Goal: Information Seeking & Learning: Learn about a topic

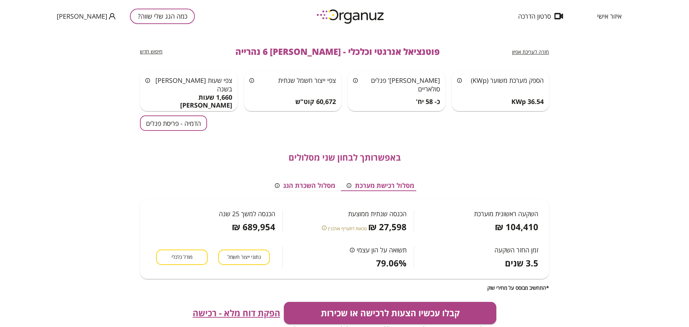
click at [178, 130] on button "הדמיה - פריסת פנלים" at bounding box center [173, 123] width 67 height 15
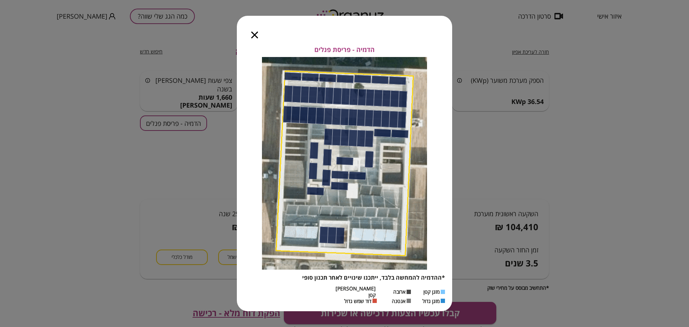
click at [258, 38] on div at bounding box center [255, 31] width 36 height 30
click at [253, 37] on icon "button" at bounding box center [254, 35] width 7 height 7
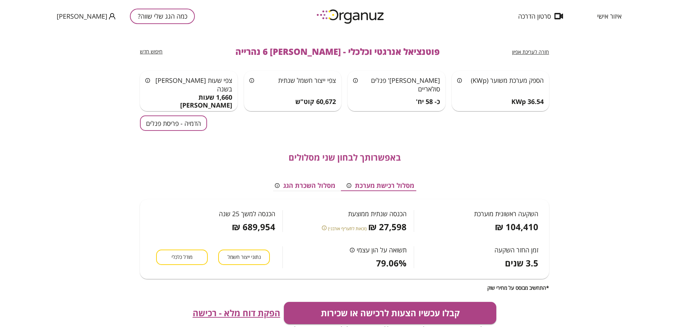
click at [147, 17] on button "כמה הגג שלי שווה?" at bounding box center [162, 16] width 65 height 15
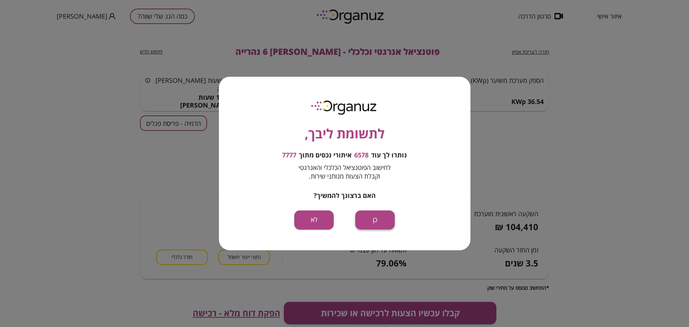
click at [384, 223] on button "כן" at bounding box center [374, 220] width 39 height 19
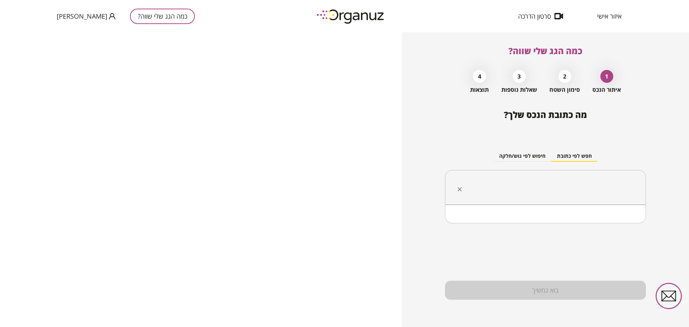
click at [558, 184] on input "text" at bounding box center [548, 188] width 178 height 18
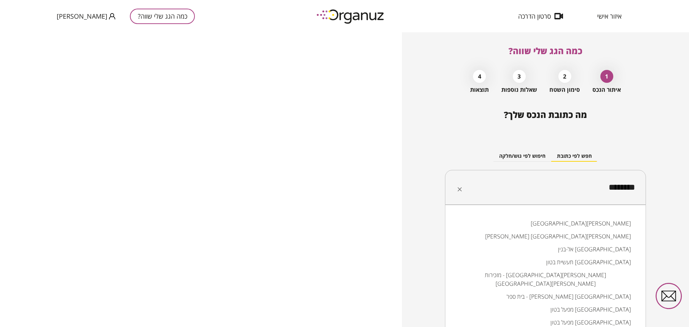
click at [618, 222] on li "[GEOGRAPHIC_DATA][PERSON_NAME]" at bounding box center [545, 223] width 182 height 13
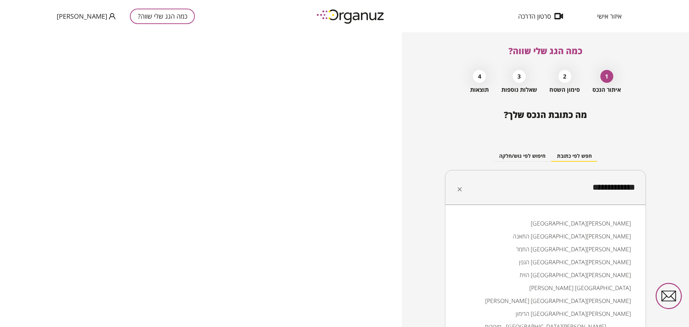
click at [617, 248] on li "התמר [GEOGRAPHIC_DATA][PERSON_NAME]" at bounding box center [545, 249] width 182 height 13
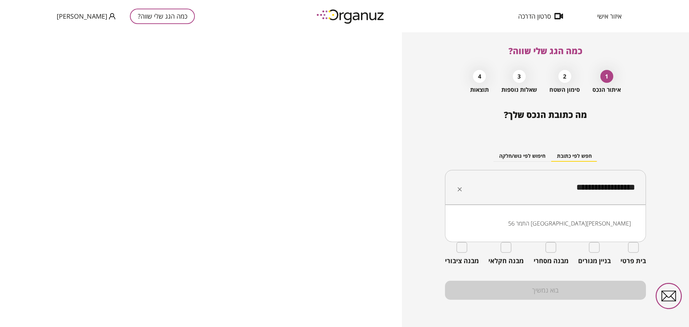
click at [609, 220] on li "התמר 56 [GEOGRAPHIC_DATA][PERSON_NAME]" at bounding box center [545, 223] width 182 height 13
type input "**********"
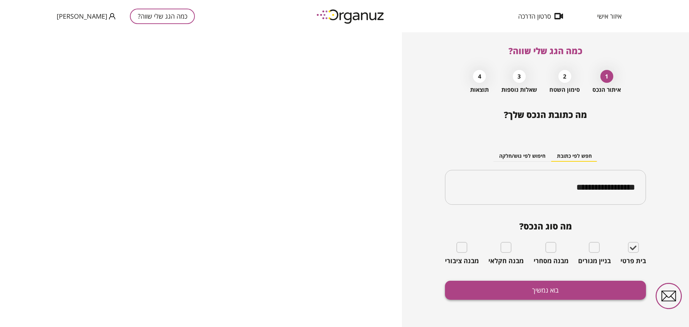
click at [583, 286] on button "בוא נמשיך" at bounding box center [545, 290] width 201 height 19
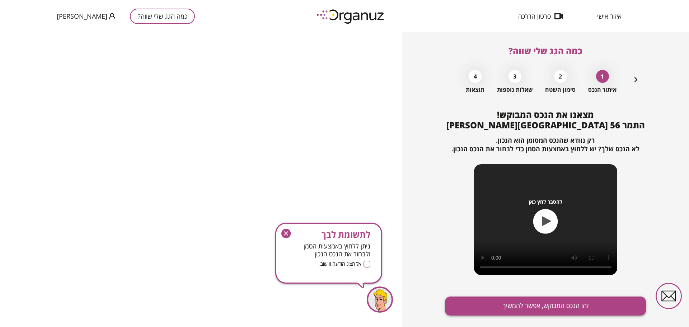
click at [570, 304] on button "זהו הנכס המבוקש, אפשר להמשיך" at bounding box center [545, 306] width 201 height 19
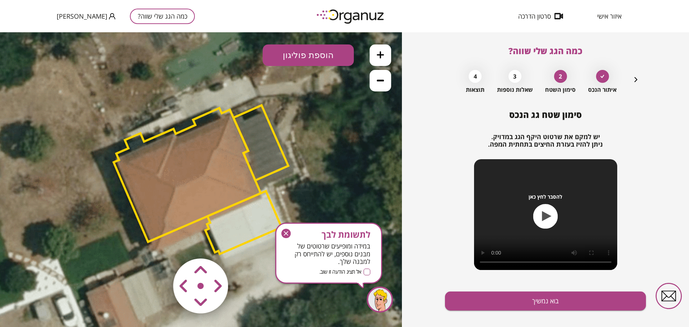
click at [372, 84] on button at bounding box center [381, 81] width 22 height 22
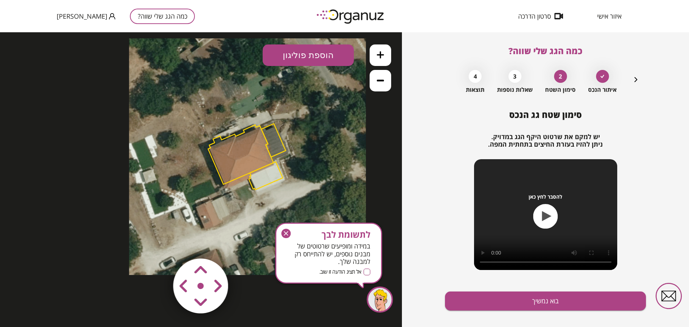
drag, startPoint x: 240, startPoint y: 140, endPoint x: 277, endPoint y: 123, distance: 40.9
click at [277, 123] on icon at bounding box center [247, 156] width 237 height 237
drag, startPoint x: 287, startPoint y: 233, endPoint x: 285, endPoint y: 201, distance: 32.3
click at [287, 233] on icon "button" at bounding box center [286, 233] width 4 height 4
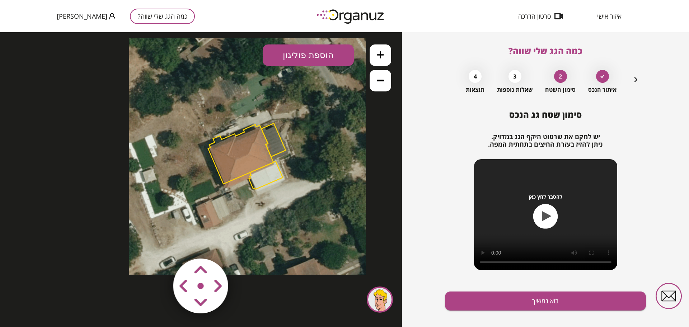
click at [158, 244] on area at bounding box center [158, 244] width 0 height 0
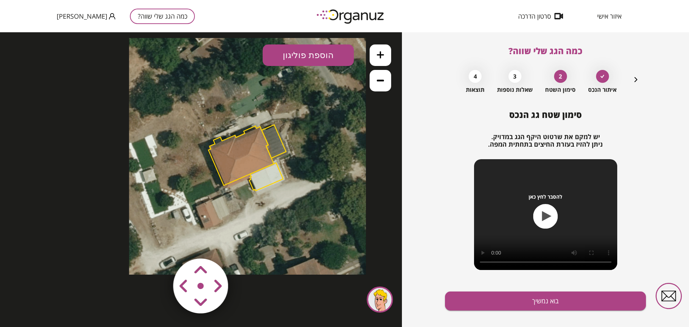
click at [158, 244] on area at bounding box center [158, 244] width 0 height 0
click at [383, 55] on icon at bounding box center [380, 54] width 7 height 7
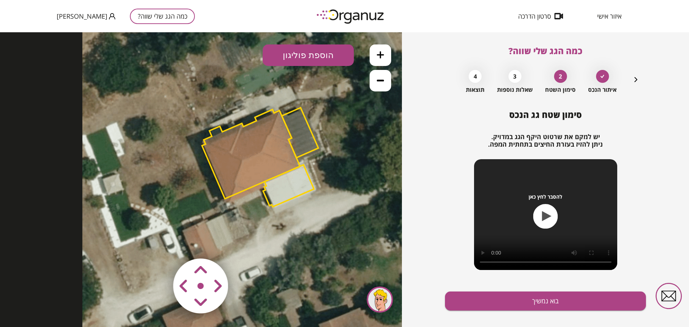
drag, startPoint x: 358, startPoint y: 172, endPoint x: 349, endPoint y: 182, distance: 14.0
click at [349, 182] on icon at bounding box center [259, 154] width 355 height 355
click at [260, 127] on polygon at bounding box center [251, 153] width 98 height 89
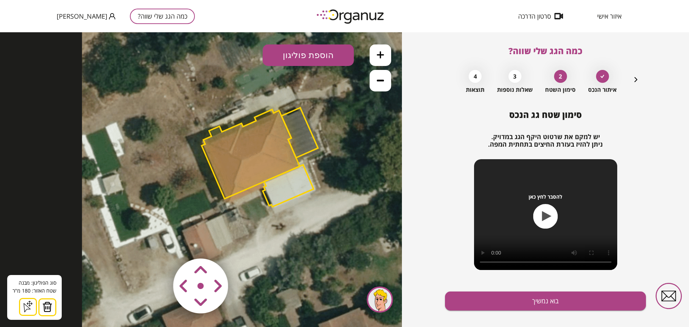
click at [158, 244] on area at bounding box center [158, 244] width 0 height 0
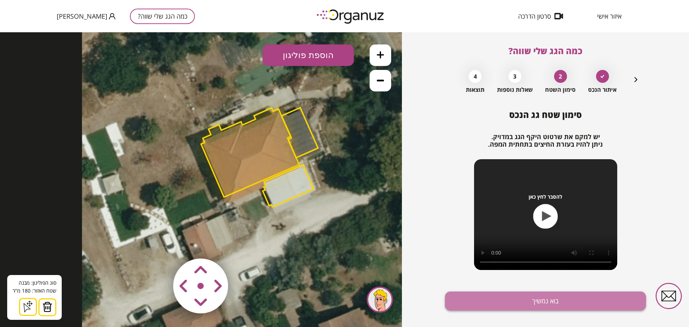
click at [515, 304] on button "בוא נמשיך" at bounding box center [545, 301] width 201 height 19
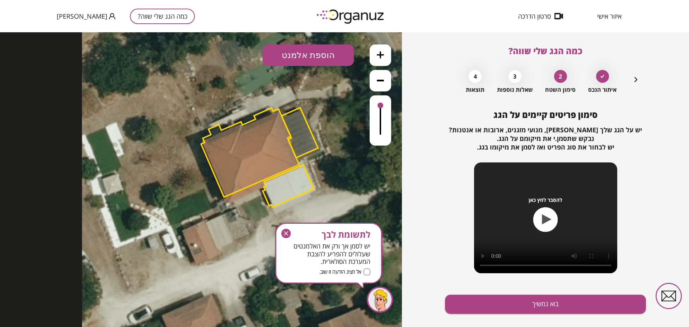
click at [515, 304] on button "בוא נמשיך" at bounding box center [545, 304] width 201 height 19
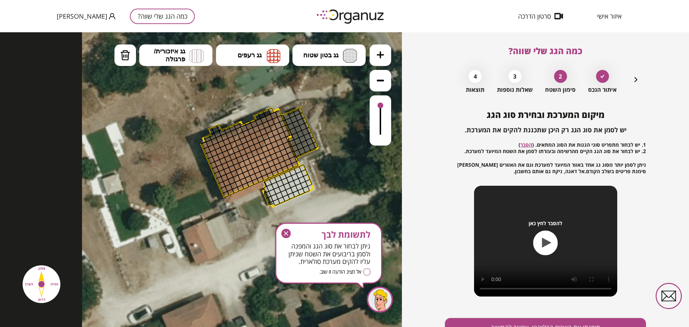
click at [372, 60] on button at bounding box center [381, 55] width 22 height 22
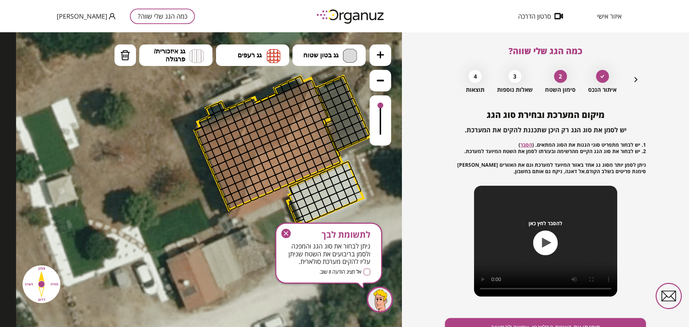
drag, startPoint x: 159, startPoint y: 192, endPoint x: 151, endPoint y: 197, distance: 9.2
click at [151, 197] on icon at bounding box center [282, 147] width 533 height 533
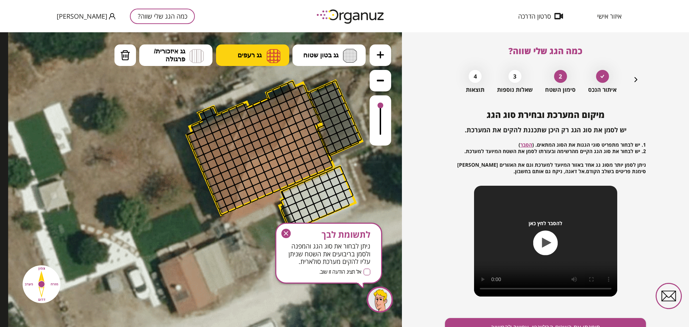
click at [250, 55] on span "גג רעפים" at bounding box center [250, 55] width 24 height 8
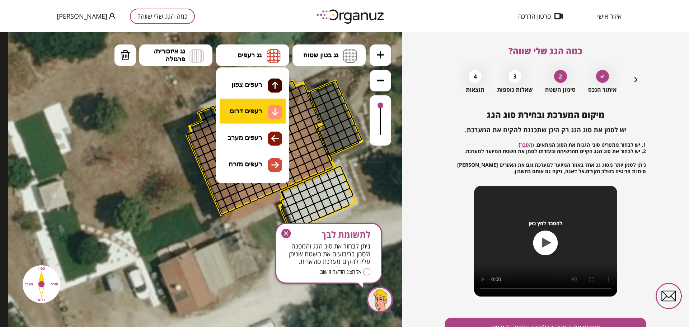
click at [261, 114] on div ".st0 { fill: #FFFFFF; } 0" at bounding box center [201, 179] width 402 height 295
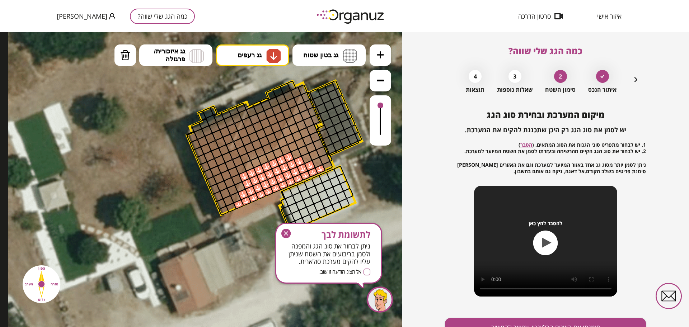
drag, startPoint x: 319, startPoint y: 170, endPoint x: 260, endPoint y: 175, distance: 59.8
click at [131, 57] on button "מחיקה" at bounding box center [125, 55] width 22 height 22
click at [242, 175] on div at bounding box center [244, 177] width 12 height 12
click at [259, 42] on icon at bounding box center [274, 152] width 533 height 533
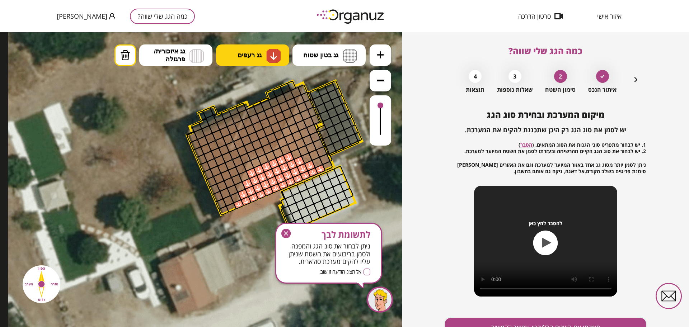
click at [259, 48] on button "גג רעפים" at bounding box center [252, 55] width 73 height 22
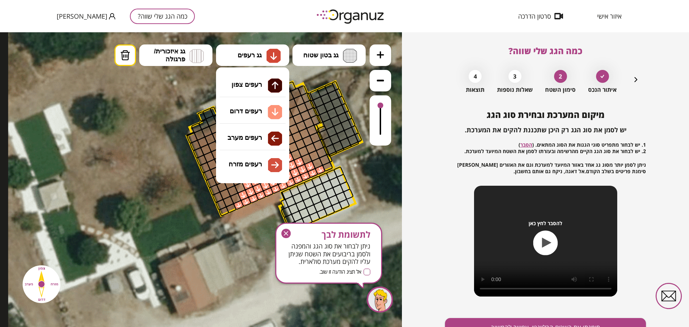
click at [268, 114] on div ".st0 { fill: #FFFFFF; } 0" at bounding box center [201, 179] width 402 height 295
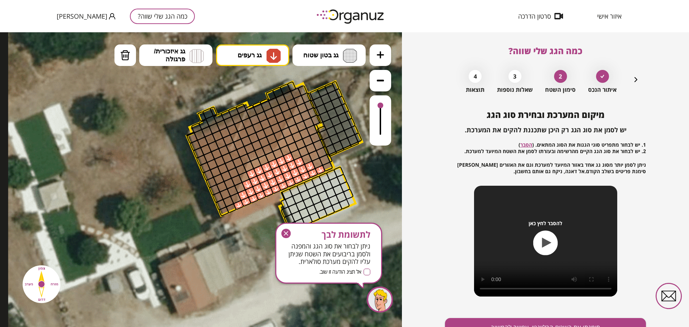
drag, startPoint x: 253, startPoint y: 162, endPoint x: 260, endPoint y: 163, distance: 6.9
click at [254, 162] on div at bounding box center [256, 164] width 12 height 12
click at [266, 161] on div at bounding box center [263, 160] width 12 height 12
click at [272, 157] on div at bounding box center [271, 157] width 12 height 12
click at [276, 157] on div at bounding box center [278, 154] width 12 height 12
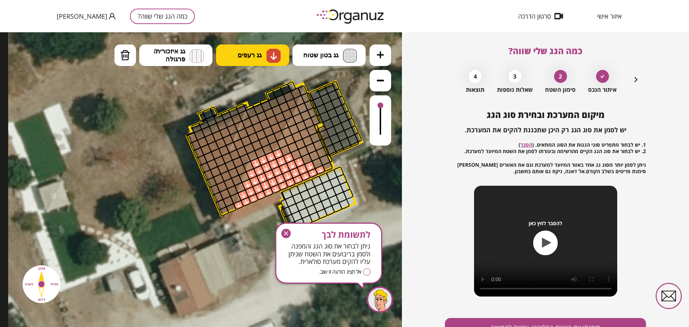
click at [260, 54] on span "גג רעפים" at bounding box center [250, 55] width 24 height 8
click at [260, 137] on div ".st0 { fill: #FFFFFF; } 0" at bounding box center [201, 179] width 402 height 295
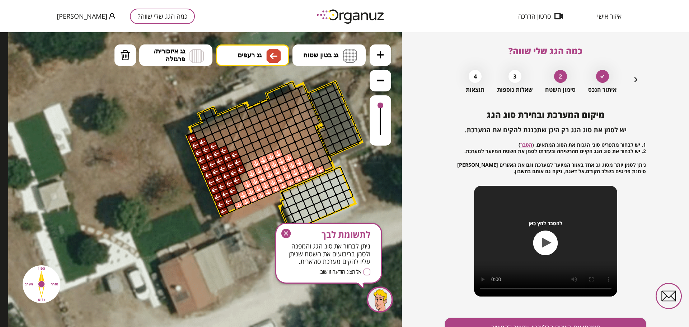
drag, startPoint x: 220, startPoint y: 209, endPoint x: 238, endPoint y: 163, distance: 49.8
click at [249, 50] on button "גג רעפים" at bounding box center [252, 55] width 73 height 22
click at [271, 158] on div ".st0 { fill: #FFFFFF; } 0" at bounding box center [201, 179] width 402 height 295
drag, startPoint x: 327, startPoint y: 162, endPoint x: 306, endPoint y: 102, distance: 63.8
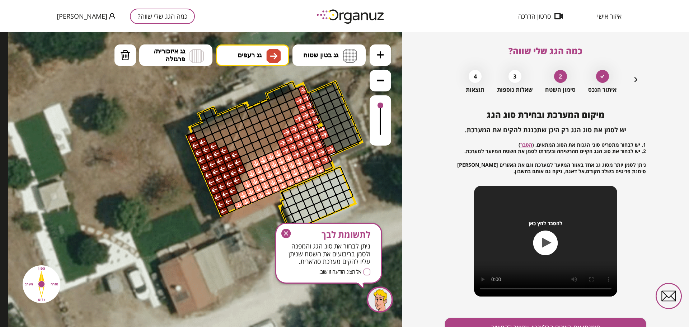
click at [295, 112] on div at bounding box center [295, 111] width 12 height 12
click at [292, 121] on div at bounding box center [291, 122] width 12 height 12
click at [127, 50] on img at bounding box center [125, 55] width 10 height 11
drag, startPoint x: 334, startPoint y: 152, endPoint x: 329, endPoint y: 122, distance: 30.2
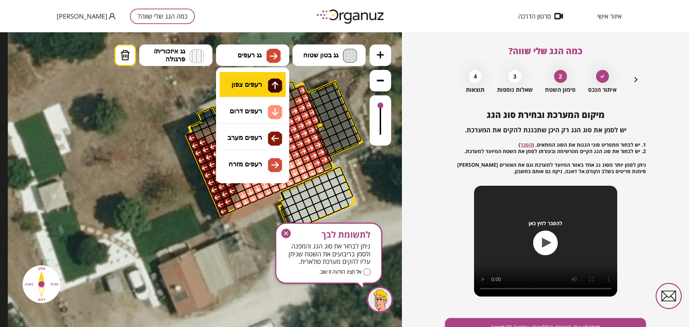
drag, startPoint x: 258, startPoint y: 58, endPoint x: 248, endPoint y: 77, distance: 21.1
click at [258, 58] on span "גג רעפים" at bounding box center [250, 55] width 24 height 8
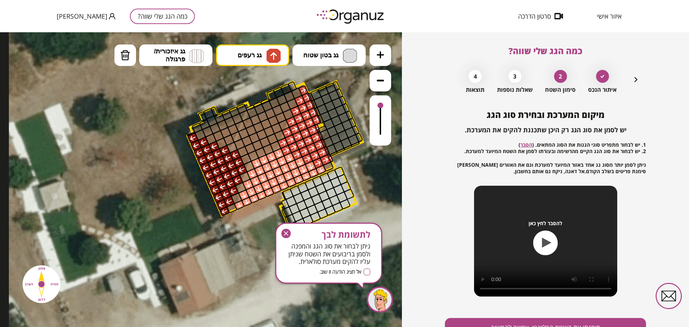
click at [256, 89] on div ".st0 { fill: #FFFFFF; } 0" at bounding box center [201, 179] width 402 height 295
drag, startPoint x: 248, startPoint y: 156, endPoint x: 293, endPoint y: 95, distance: 76.5
click at [276, 136] on div at bounding box center [280, 136] width 12 height 12
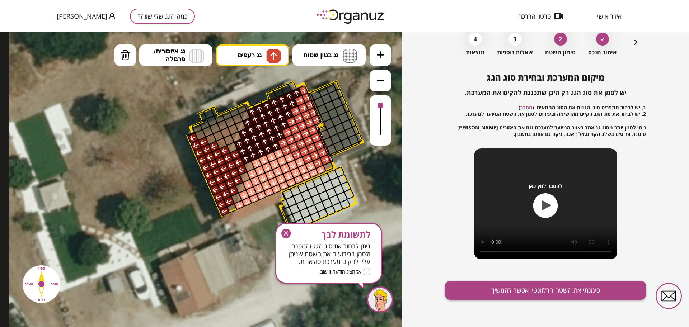
click at [512, 296] on button "סימנתי את השטח הרלוונטי, אפשר להמשיך" at bounding box center [545, 290] width 201 height 19
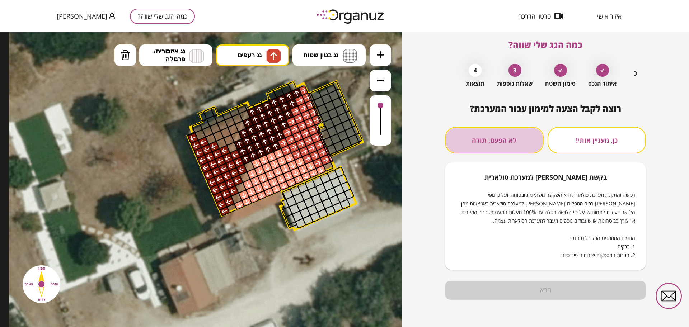
click at [470, 131] on button "לא הפעם, תודה" at bounding box center [494, 140] width 99 height 27
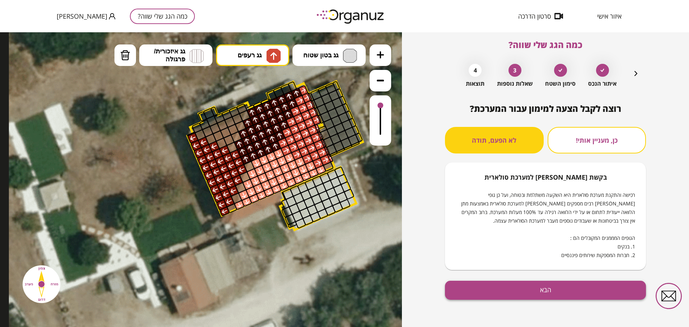
click at [527, 285] on button "הבא" at bounding box center [545, 290] width 201 height 19
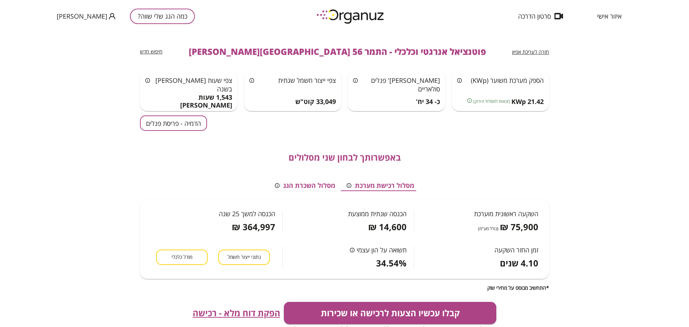
click at [146, 124] on button "הדמיה - פריסת פנלים" at bounding box center [173, 123] width 67 height 15
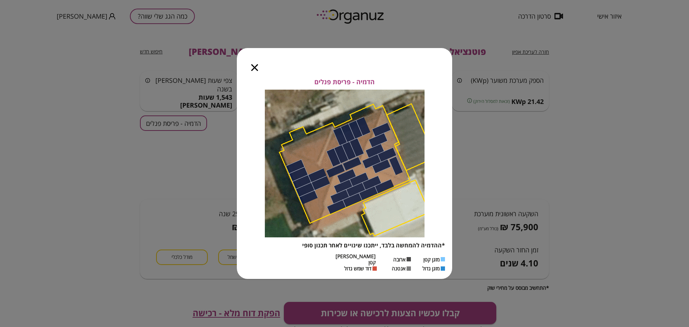
click at [254, 71] on icon "button" at bounding box center [254, 67] width 7 height 7
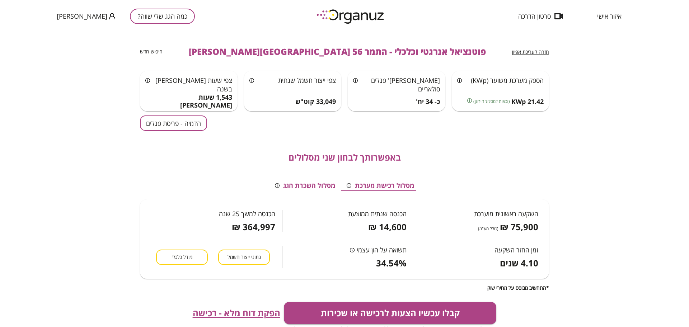
click at [544, 55] on div "חזרה לעריכת אפיון" at bounding box center [530, 51] width 37 height 9
click at [524, 50] on span "חזרה לעריכת אפיון" at bounding box center [530, 51] width 37 height 7
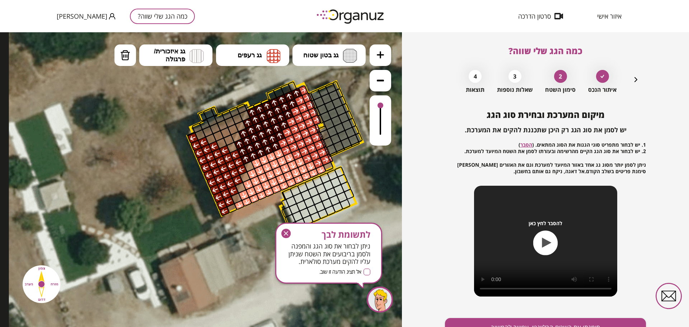
drag, startPoint x: 282, startPoint y: 233, endPoint x: 281, endPoint y: 189, distance: 43.1
click at [282, 233] on icon "button" at bounding box center [285, 233] width 9 height 9
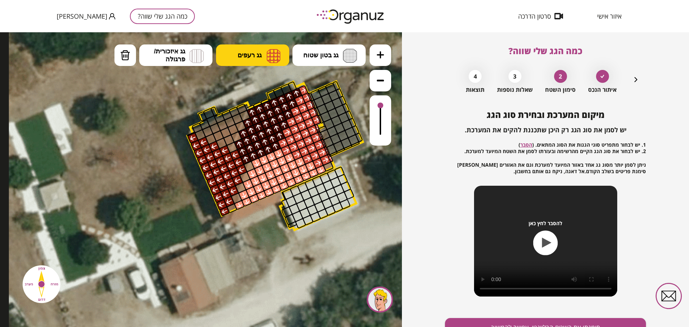
click at [232, 57] on button "גג רעפים" at bounding box center [252, 55] width 73 height 22
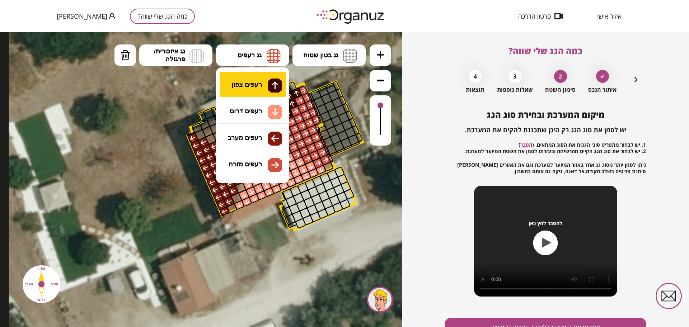
click at [257, 85] on div ".st0 { fill: #FFFFFF; } 10" at bounding box center [201, 179] width 402 height 295
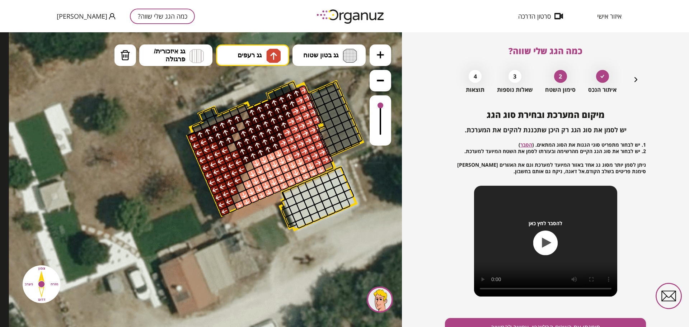
drag, startPoint x: 227, startPoint y: 138, endPoint x: 203, endPoint y: 130, distance: 25.1
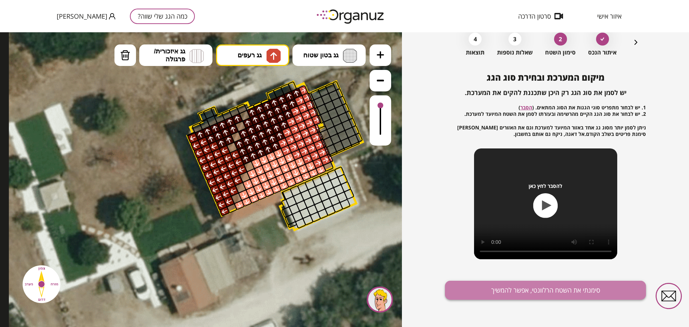
click at [581, 295] on button "סימנתי את השטח הרלוונטי, אפשר להמשיך" at bounding box center [545, 290] width 201 height 19
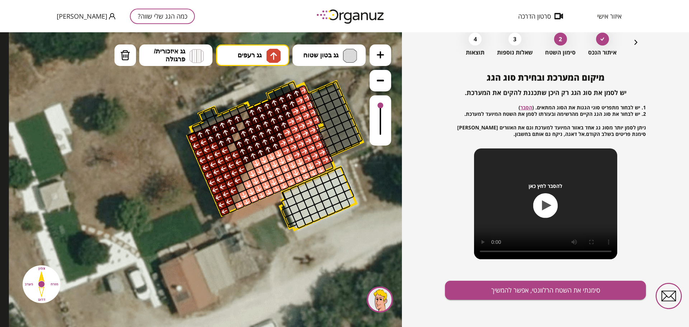
scroll to position [6, 0]
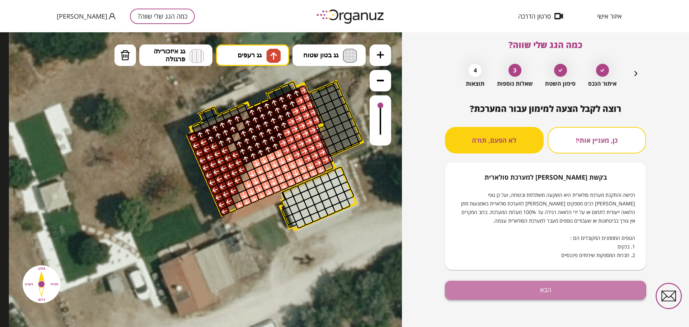
click at [490, 289] on button "הבא" at bounding box center [545, 290] width 201 height 19
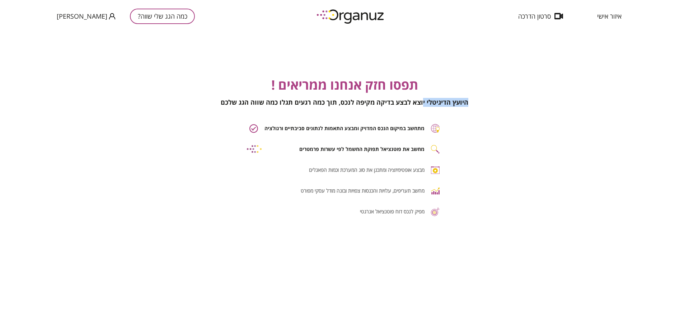
drag, startPoint x: 468, startPoint y: 99, endPoint x: 421, endPoint y: 99, distance: 46.6
click at [422, 103] on div "היועץ הדיגיטלי יוצא לבצע בדיקה מקיפה לנכס, תוך כמה רגעים תגלו כמה שווה הגג שלכם" at bounding box center [344, 102] width 675 height 9
click at [422, 77] on div "תפסו חזק אנחנו ממריאים !" at bounding box center [344, 84] width 675 height 19
drag, startPoint x: 422, startPoint y: 75, endPoint x: 438, endPoint y: 76, distance: 16.2
click at [426, 75] on div "תפסו חזק אנחנו ממריאים !" at bounding box center [344, 84] width 675 height 19
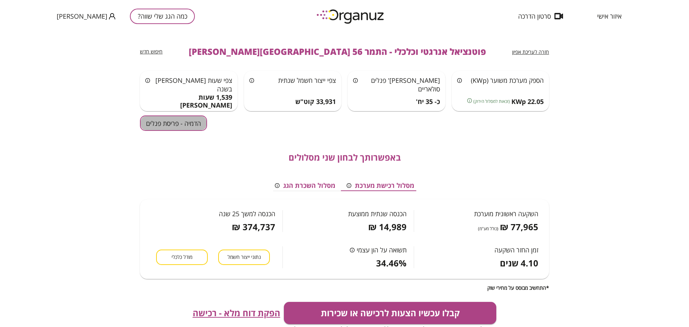
click at [170, 124] on button "הדמיה - פריסת פנלים" at bounding box center [173, 123] width 67 height 15
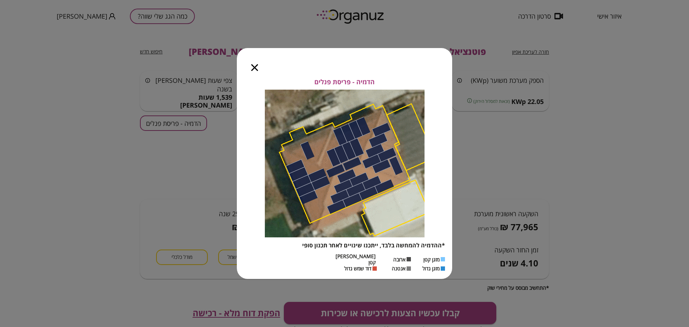
click at [255, 69] on icon "button" at bounding box center [254, 67] width 7 height 7
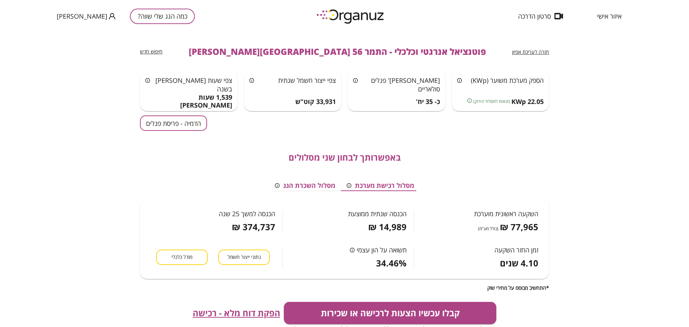
click at [241, 316] on span "הפקת דוח מלא - רכישה" at bounding box center [237, 313] width 88 height 10
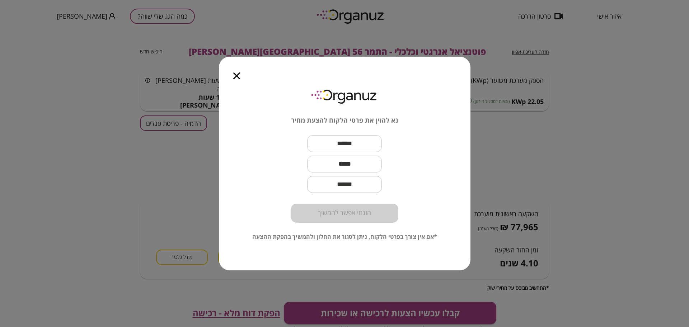
click at [236, 76] on icon "button" at bounding box center [236, 75] width 7 height 7
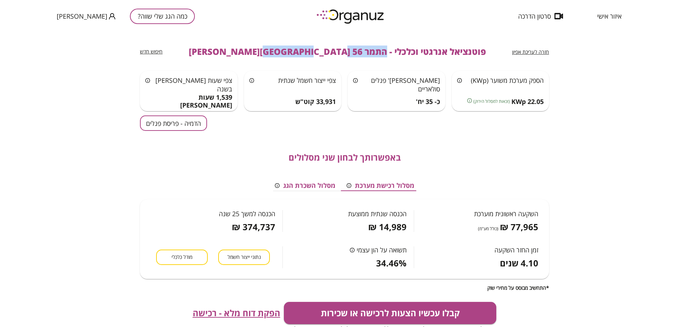
drag, startPoint x: 324, startPoint y: 52, endPoint x: 252, endPoint y: 50, distance: 72.5
click at [252, 50] on span "פוטנציאל אנרגטי וכלכלי - התמר 56 [GEOGRAPHIC_DATA][PERSON_NAME]" at bounding box center [337, 52] width 297 height 10
copy span "התמר 56 [GEOGRAPHIC_DATA][PERSON_NAME]"
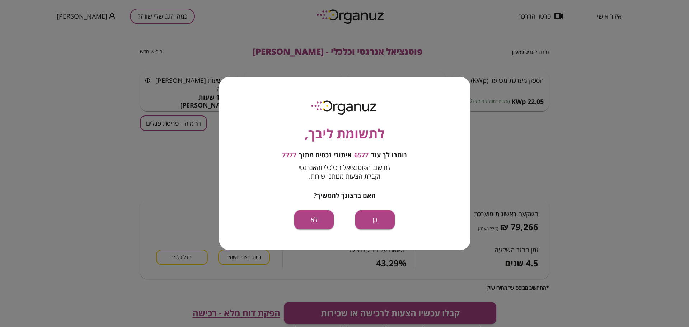
click at [388, 236] on div "לתשומת ליבך, נותרו לך עוד 6577 איתורי נכסים מתוך 7777 לחישוב הפוטנציאל הכלכלי ו…" at bounding box center [345, 163] width 252 height 173
click at [380, 219] on button "כן" at bounding box center [374, 220] width 39 height 19
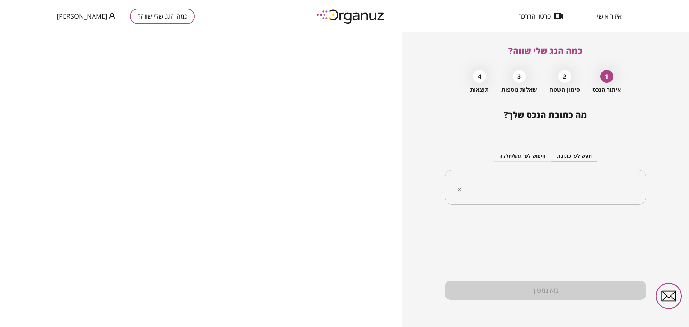
click at [589, 180] on input "text" at bounding box center [548, 188] width 178 height 18
paste input "**********"
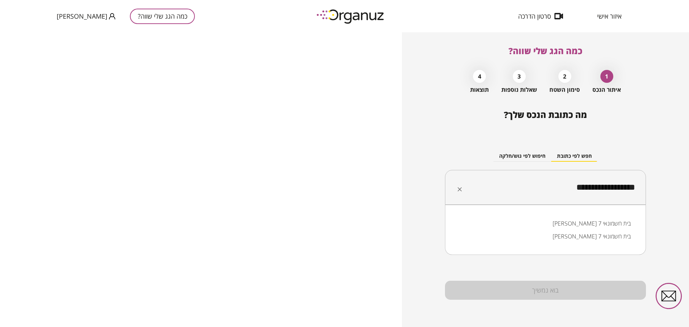
click at [612, 227] on li "[PERSON_NAME] 7 בית חשמונאי" at bounding box center [545, 223] width 182 height 13
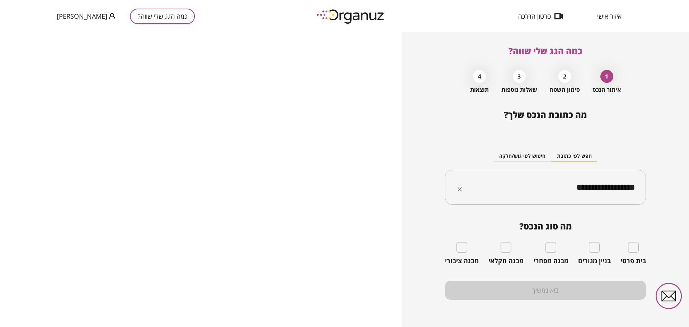
type input "**********"
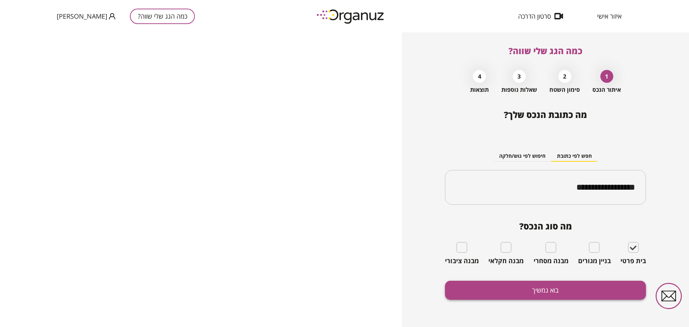
click at [614, 298] on button "בוא נמשיך" at bounding box center [545, 290] width 201 height 19
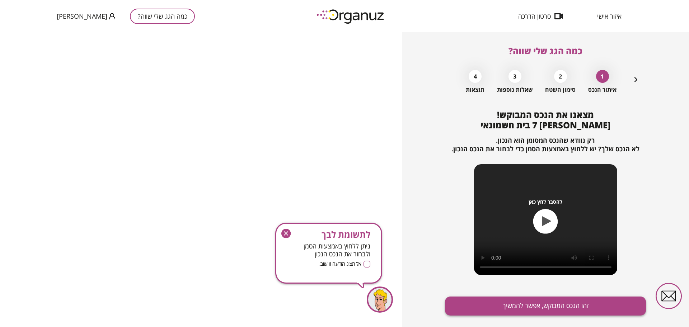
click at [551, 305] on button "זהו הנכס המבוקש, אפשר להמשיך" at bounding box center [545, 306] width 201 height 19
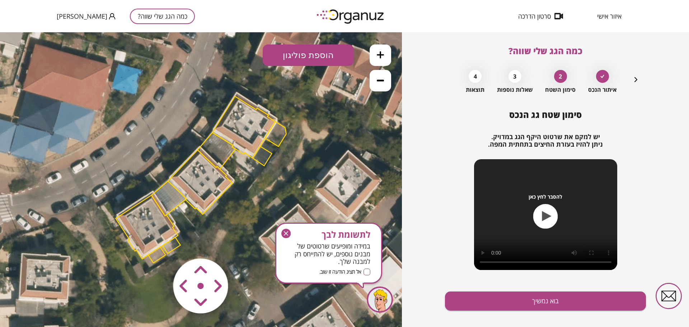
click at [289, 232] on icon "button" at bounding box center [285, 233] width 9 height 9
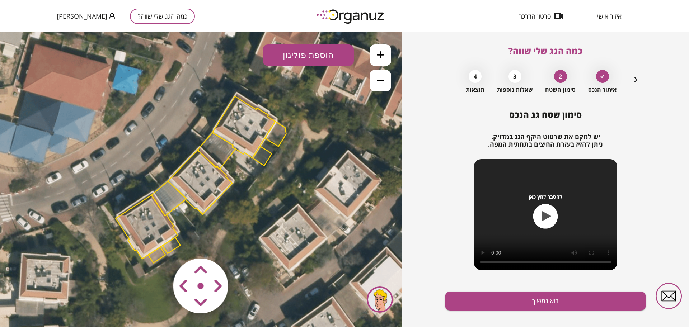
click at [384, 55] on icon at bounding box center [380, 54] width 7 height 7
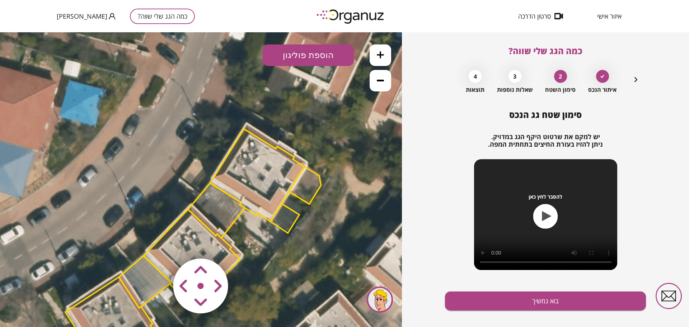
drag, startPoint x: 335, startPoint y: 122, endPoint x: 325, endPoint y: 192, distance: 69.9
click at [325, 192] on icon at bounding box center [193, 253] width 791 height 791
click at [158, 244] on area at bounding box center [158, 244] width 0 height 0
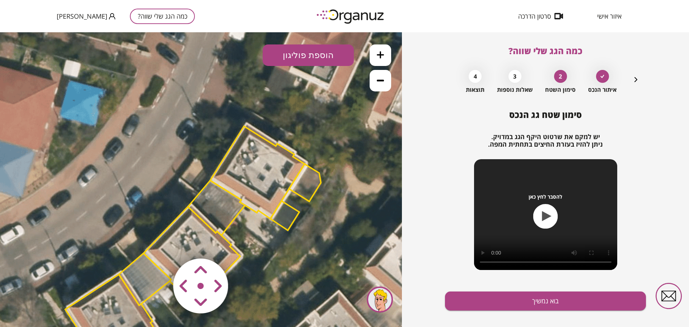
click at [158, 244] on area at bounding box center [158, 244] width 0 height 0
drag, startPoint x: 200, startPoint y: 267, endPoint x: 208, endPoint y: 268, distance: 7.5
click at [158, 244] on area at bounding box center [158, 244] width 0 height 0
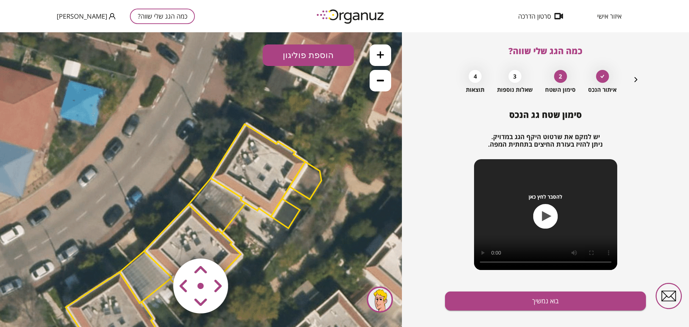
click at [158, 244] on area at bounding box center [158, 244] width 0 height 0
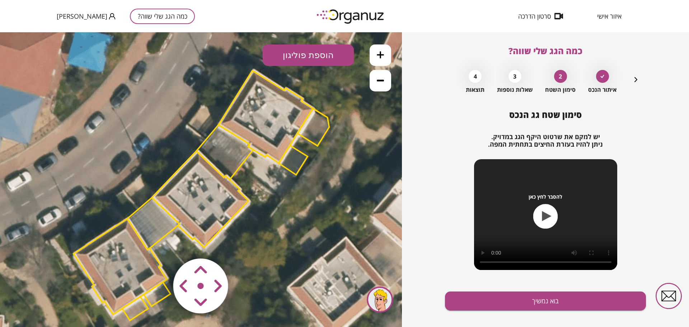
drag, startPoint x: 288, startPoint y: 243, endPoint x: 290, endPoint y: 196, distance: 47.0
click at [290, 196] on icon at bounding box center [200, 200] width 791 height 791
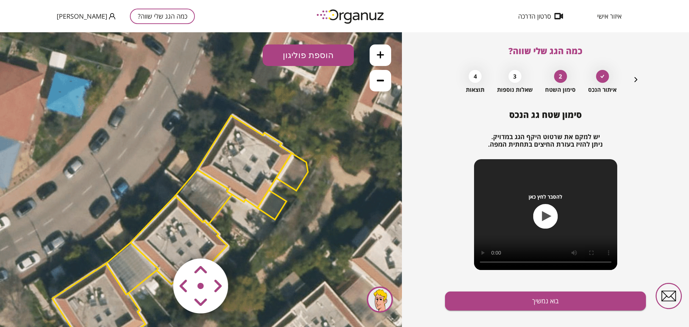
drag, startPoint x: 354, startPoint y: 160, endPoint x: 333, endPoint y: 206, distance: 50.2
click at [333, 206] on icon at bounding box center [179, 245] width 791 height 791
click at [260, 163] on polygon at bounding box center [244, 162] width 94 height 93
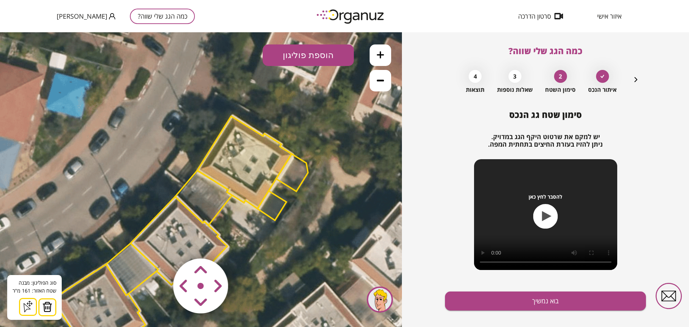
click at [158, 244] on area at bounding box center [158, 244] width 0 height 0
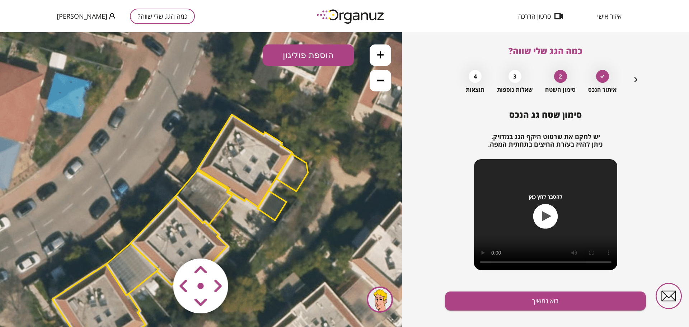
click at [305, 179] on polygon at bounding box center [292, 172] width 32 height 37
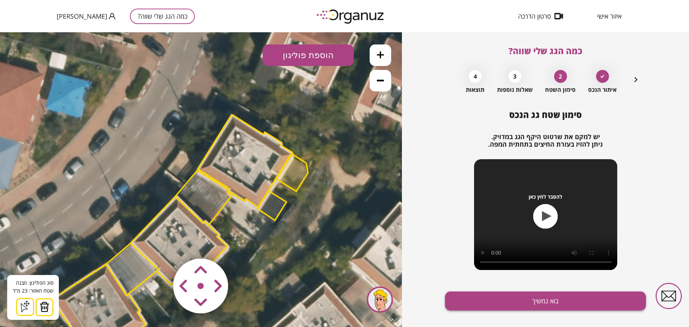
click at [488, 300] on button "בוא נמשיך" at bounding box center [545, 301] width 201 height 19
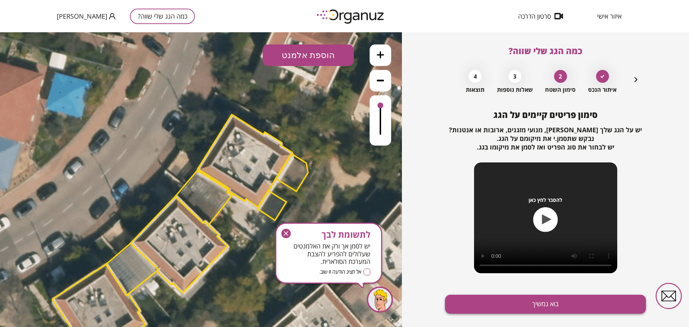
click at [488, 302] on button "בוא נמשיך" at bounding box center [545, 304] width 201 height 19
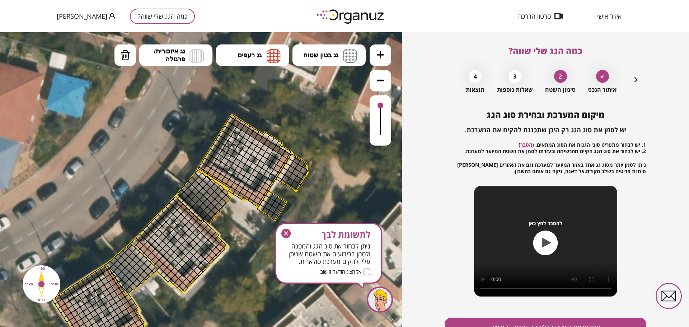
click at [381, 60] on button at bounding box center [381, 55] width 22 height 22
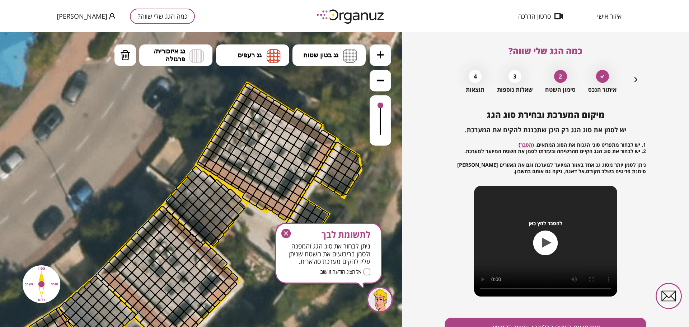
drag, startPoint x: 388, startPoint y: 182, endPoint x: 380, endPoint y: 201, distance: 21.1
click at [380, 201] on icon at bounding box center [168, 279] width 1187 height 1187
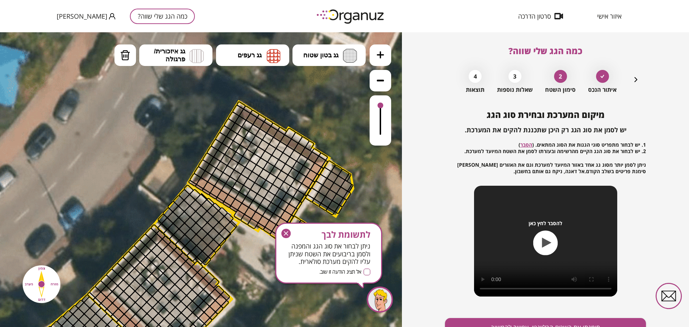
click at [633, 81] on icon "button" at bounding box center [635, 79] width 9 height 9
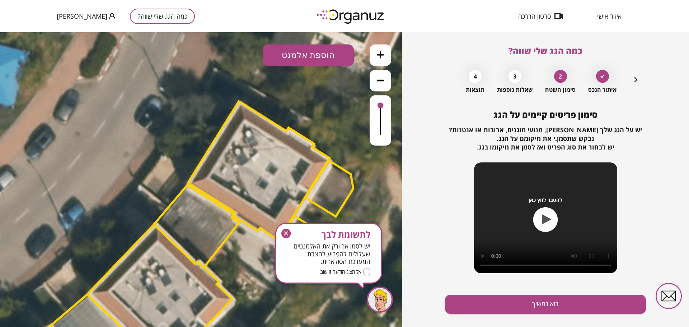
click at [307, 48] on button "הוספת אלמנט" at bounding box center [308, 55] width 91 height 22
drag, startPoint x: 323, startPoint y: 160, endPoint x: 210, endPoint y: 147, distance: 113.7
click at [311, 162] on div ".st0 { fill: #FFFFFF; } .st0 { fill: #FFFFFF; }" at bounding box center [201, 179] width 402 height 295
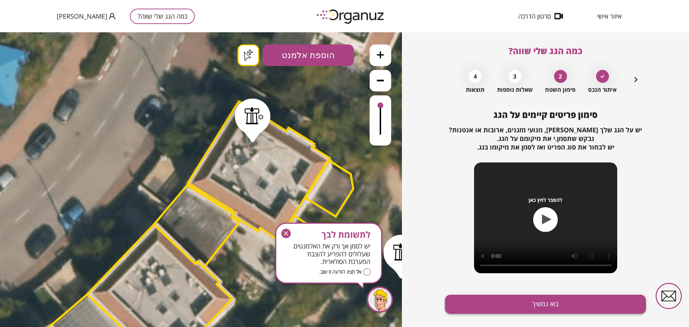
click at [487, 305] on button "בוא נמשיך" at bounding box center [545, 304] width 201 height 19
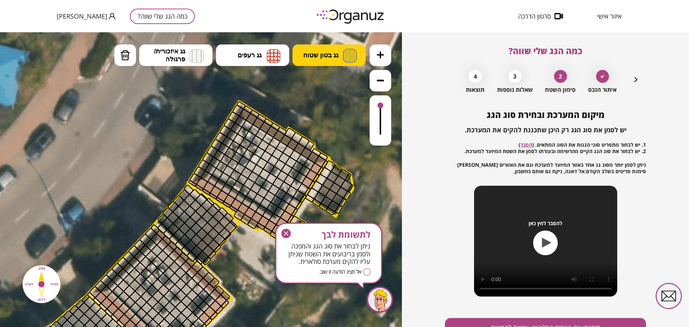
click at [336, 56] on span "גג בטון שטוח" at bounding box center [320, 55] width 35 height 8
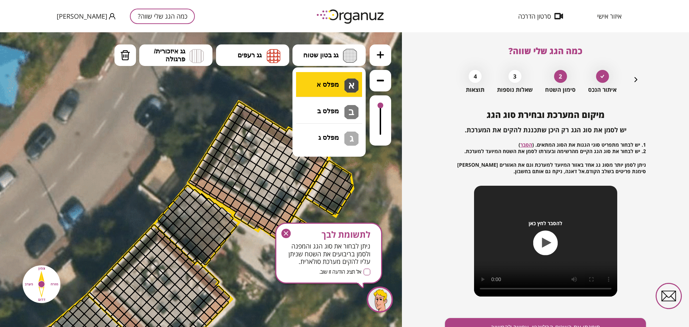
click at [350, 87] on div ".st0 { fill: #FFFFFF; } .st0 { fill: #FFFFFF; }" at bounding box center [201, 179] width 402 height 295
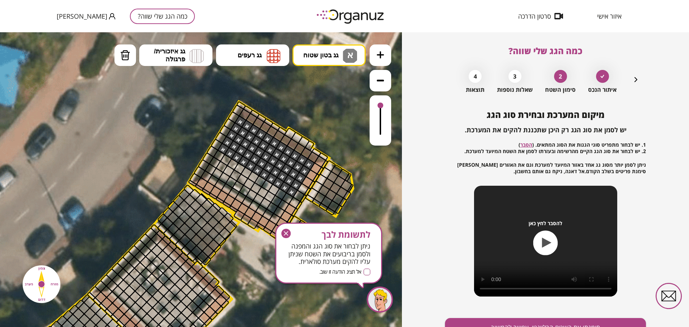
drag, startPoint x: 307, startPoint y: 165, endPoint x: 291, endPoint y: 179, distance: 21.3
click at [241, 53] on span "גג רעפים" at bounding box center [250, 55] width 24 height 8
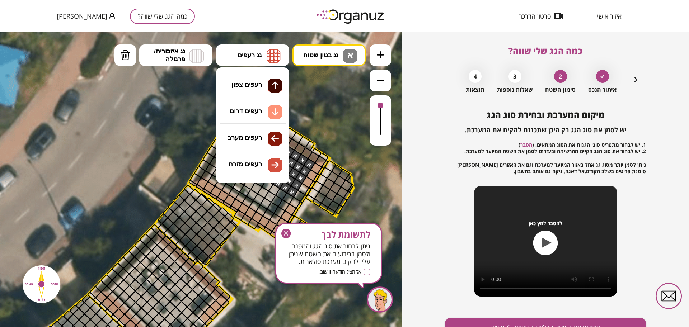
click at [262, 166] on div ".st0 { fill: #FFFFFF; } .st0 { fill: #FFFFFF; }" at bounding box center [201, 179] width 402 height 295
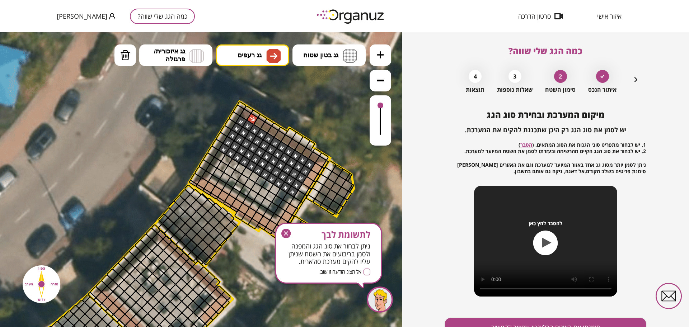
click at [251, 119] on div at bounding box center [252, 119] width 12 height 12
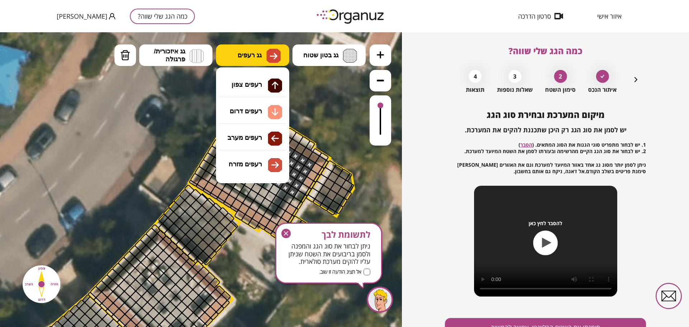
click at [266, 55] on img at bounding box center [273, 56] width 14 height 14
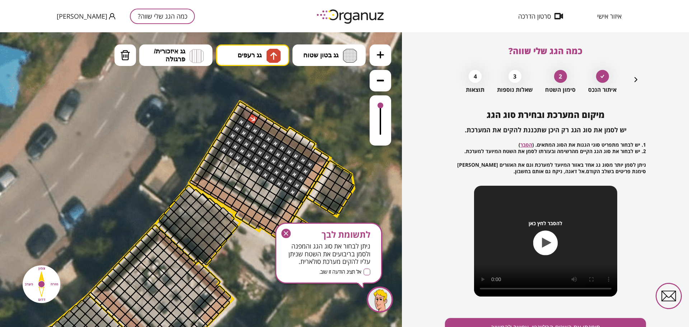
click at [266, 86] on div ".st0 { fill: #FFFFFF; } .st0 { fill: #FFFFFF; }" at bounding box center [201, 179] width 402 height 295
drag, startPoint x: 253, startPoint y: 115, endPoint x: 323, endPoint y: 157, distance: 81.6
drag, startPoint x: 117, startPoint y: 48, endPoint x: 122, endPoint y: 53, distance: 7.4
click at [117, 49] on button "מחיקה" at bounding box center [125, 55] width 22 height 22
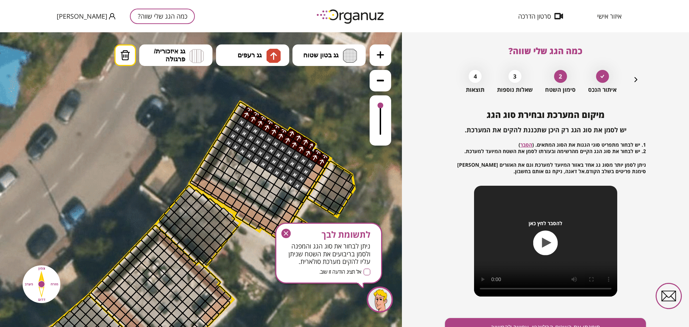
drag, startPoint x: 219, startPoint y: 149, endPoint x: 256, endPoint y: 179, distance: 47.2
click at [288, 231] on icon "button" at bounding box center [285, 233] width 9 height 9
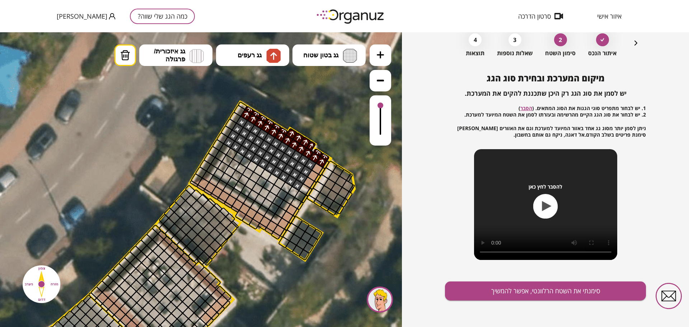
scroll to position [37, 0]
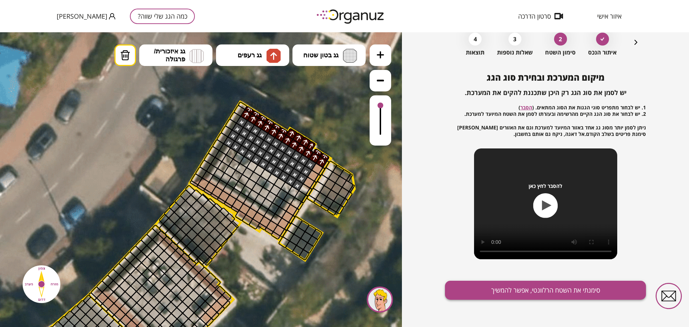
click at [480, 294] on button "סימנתי את השטח הרלוונטי, אפשר להמשיך" at bounding box center [545, 290] width 201 height 19
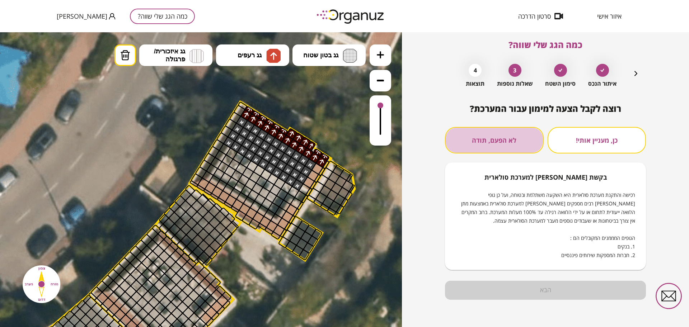
click at [512, 144] on button "לא הפעם, תודה" at bounding box center [494, 140] width 99 height 27
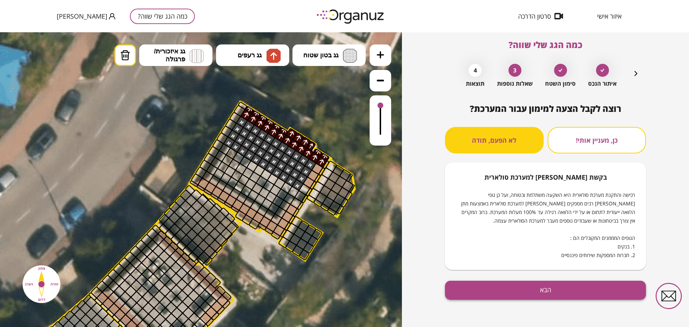
click at [535, 296] on button "הבא" at bounding box center [545, 290] width 201 height 19
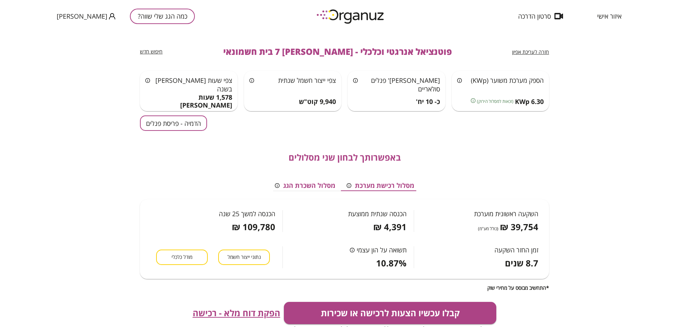
click at [191, 124] on button "הדמיה - פריסת פנלים" at bounding box center [173, 123] width 67 height 15
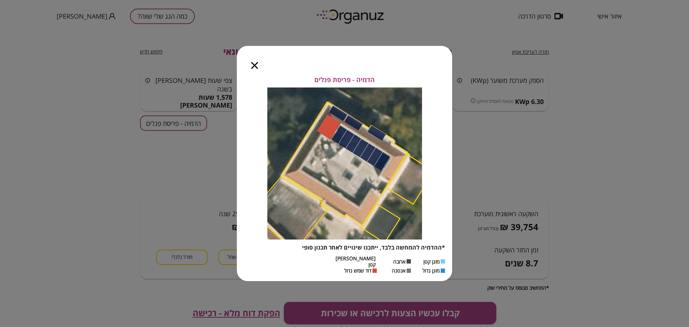
click at [253, 66] on icon "button" at bounding box center [254, 65] width 7 height 7
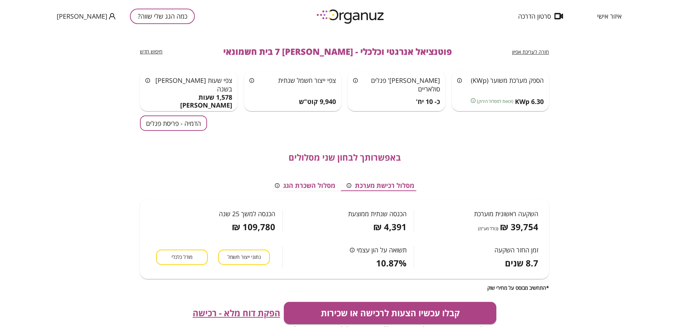
click at [537, 51] on span "חזרה לעריכת אפיון" at bounding box center [530, 51] width 37 height 7
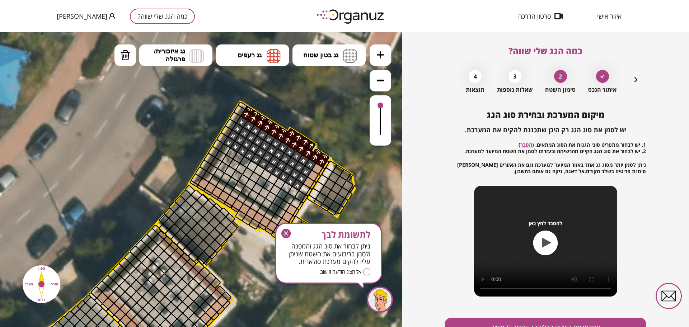
click at [633, 80] on icon "button" at bounding box center [635, 79] width 9 height 9
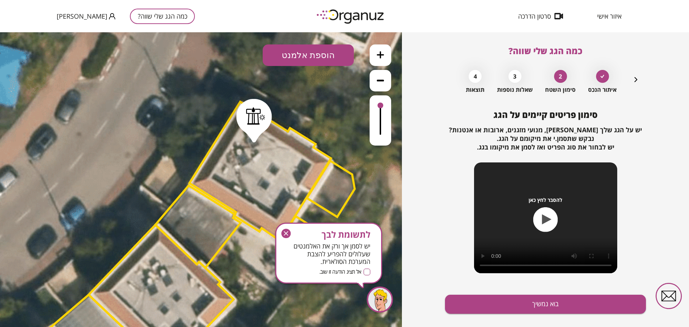
click at [250, 119] on div at bounding box center [255, 116] width 19 height 18
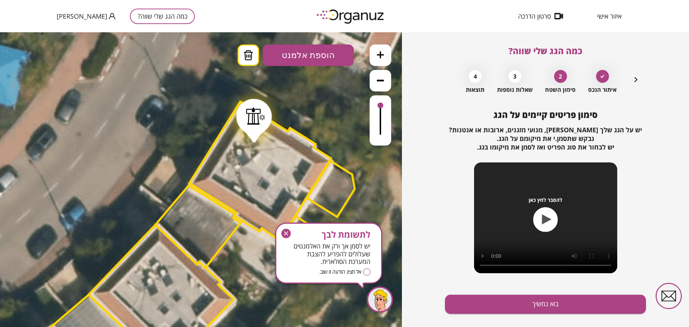
click at [245, 54] on icon at bounding box center [248, 55] width 9 height 10
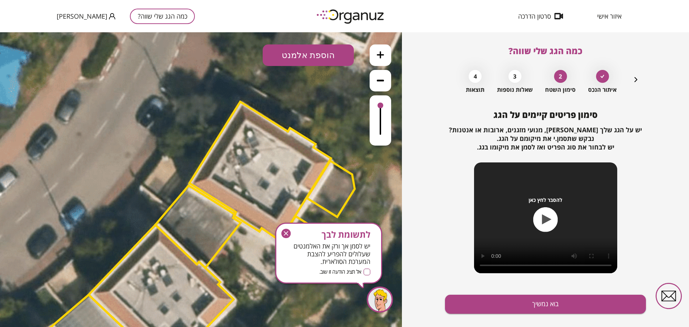
click at [287, 51] on button "הוספת אלמנט" at bounding box center [308, 55] width 91 height 22
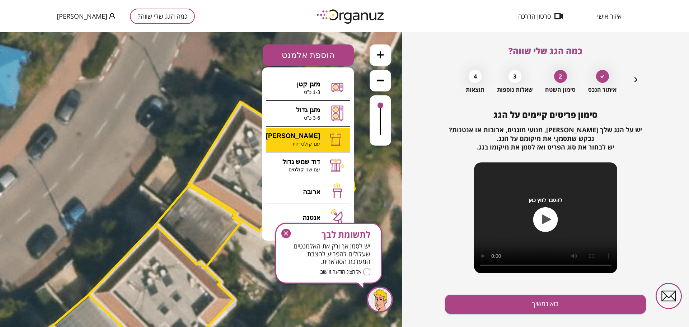
click at [332, 139] on div ".st0 { fill: #FFFFFF; } 10" at bounding box center [201, 179] width 402 height 295
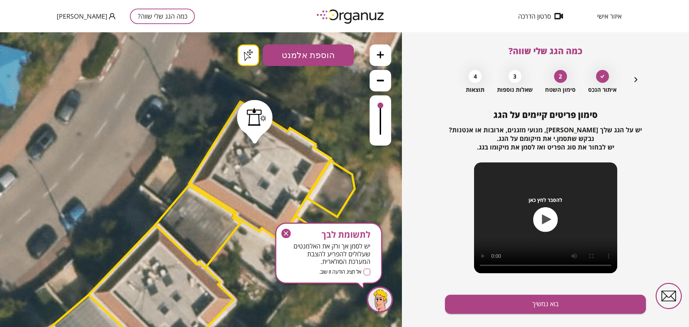
click at [251, 55] on div ".st0 { fill: #FFFFFF; } .st0 { fill: #FFFFFF; }" at bounding box center [201, 179] width 402 height 295
click at [500, 305] on button "בוא נמשיך" at bounding box center [545, 304] width 201 height 19
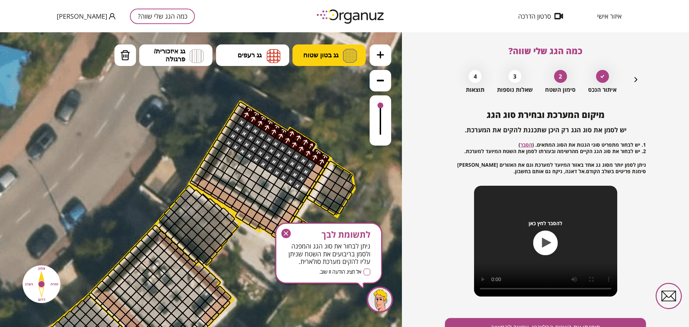
drag, startPoint x: 330, startPoint y: 54, endPoint x: 332, endPoint y: 65, distance: 11.3
click at [330, 54] on span "גג בטון שטוח" at bounding box center [320, 55] width 35 height 8
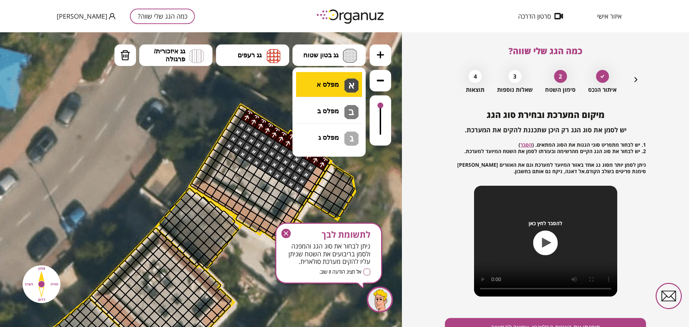
click at [337, 84] on div ".st0 { fill: #FFFFFF; } .st0 { fill: #FFFFFF; }" at bounding box center [201, 179] width 402 height 295
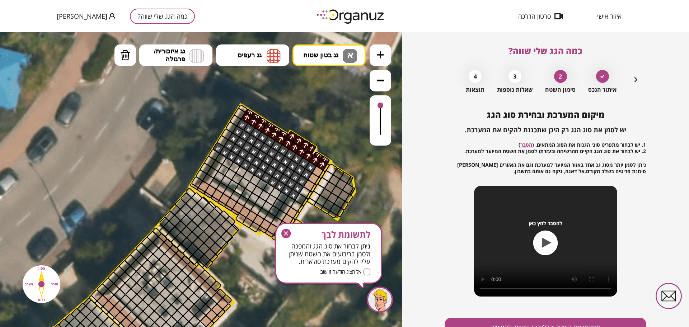
drag, startPoint x: 293, startPoint y: 193, endPoint x: 227, endPoint y: 153, distance: 78.1
click at [125, 57] on img at bounding box center [125, 55] width 10 height 11
click at [216, 145] on div at bounding box center [218, 148] width 12 height 12
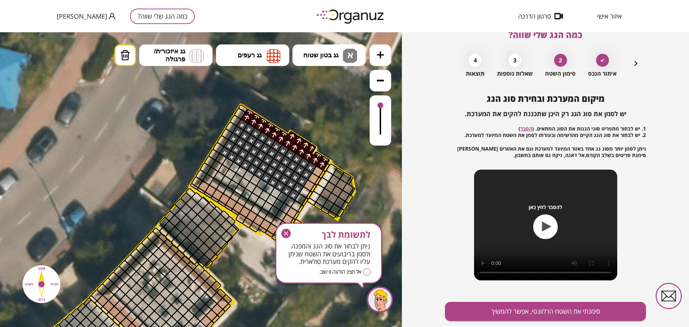
scroll to position [37, 0]
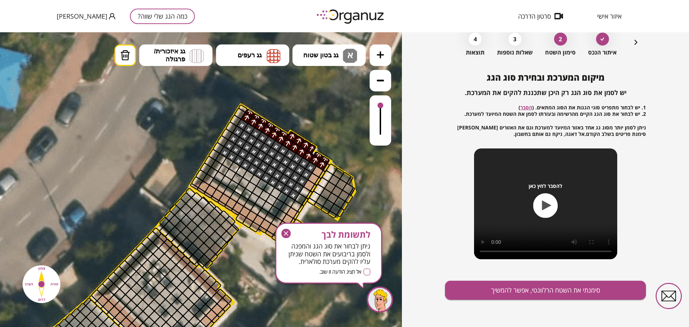
click at [511, 280] on div "מיקום המערכת ובחירת סוג הגג יש לסמן את סוג הגג רק היכן שתכננת להקים את המערכת. …" at bounding box center [545, 199] width 201 height 255
click at [526, 297] on button "סימנתי את השטח הרלוונטי, אפשר להמשיך" at bounding box center [545, 290] width 201 height 19
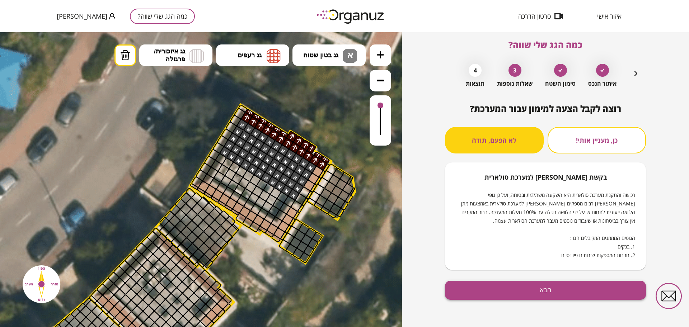
click at [549, 297] on button "הבא" at bounding box center [545, 290] width 201 height 19
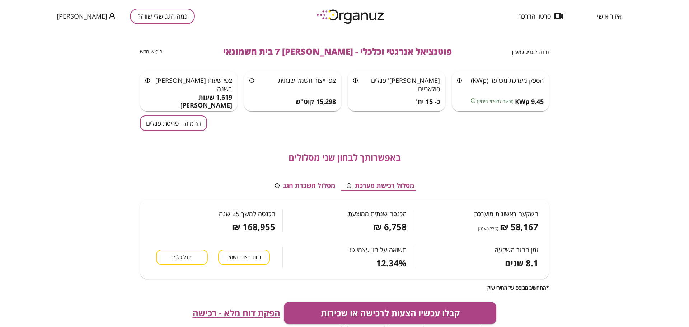
click at [178, 128] on button "הדמיה - פריסת פנלים" at bounding box center [173, 123] width 67 height 15
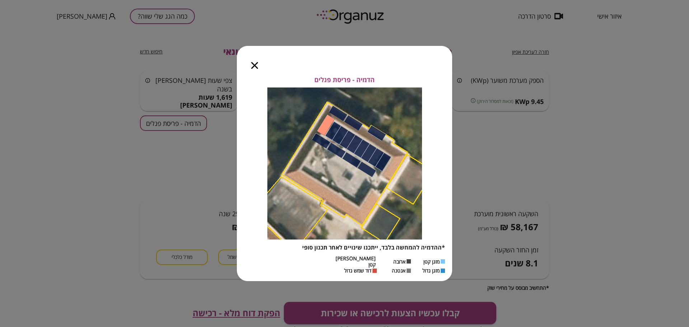
click at [253, 67] on icon "button" at bounding box center [254, 65] width 7 height 7
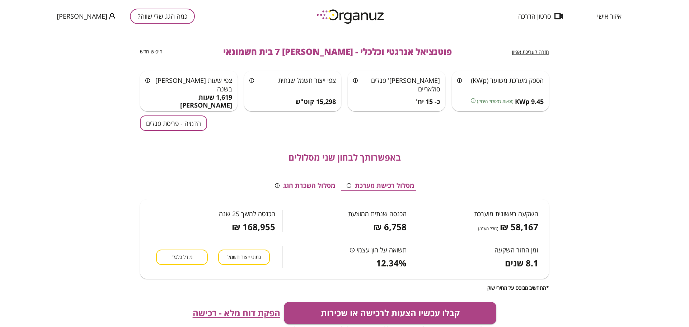
click at [531, 54] on span "חזרה לעריכת אפיון" at bounding box center [530, 51] width 37 height 7
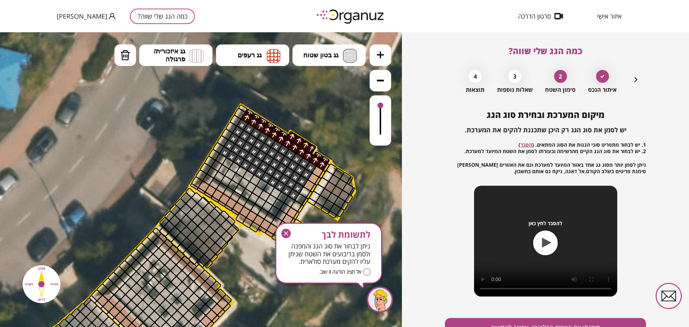
click at [288, 236] on icon "button" at bounding box center [285, 233] width 9 height 9
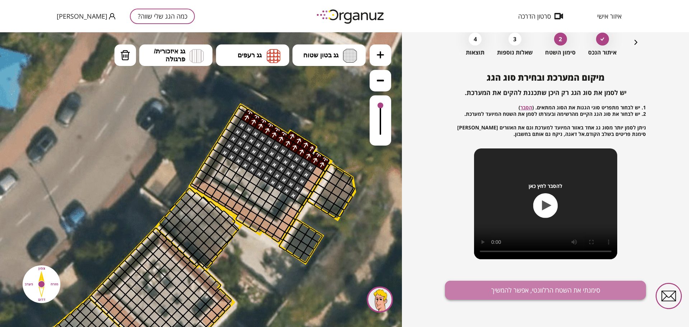
click at [520, 299] on button "סימנתי את השטח הרלוונטי, אפשר להמשיך" at bounding box center [545, 290] width 201 height 19
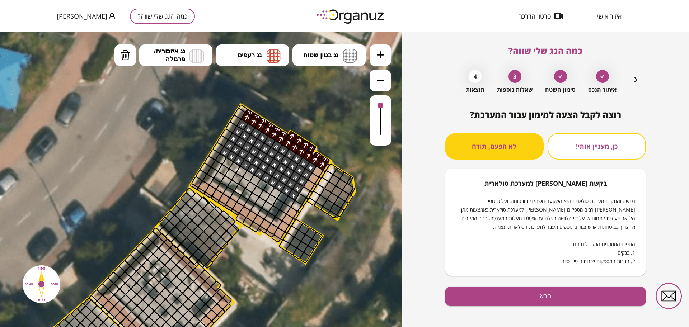
click at [508, 309] on div "רוצה לקבל הצעה למימון עבור המערכת? כן, מעניין אותי! לא הפעם, תודה בקשת מימון למ…" at bounding box center [545, 222] width 201 height 224
click at [511, 295] on button "הבא" at bounding box center [545, 296] width 201 height 19
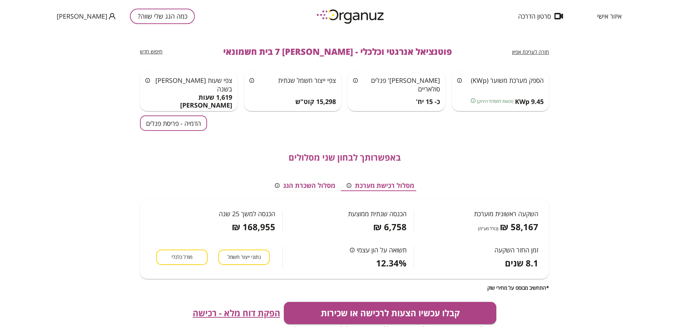
click at [173, 122] on button "הדמיה - פריסת פנלים" at bounding box center [173, 123] width 67 height 15
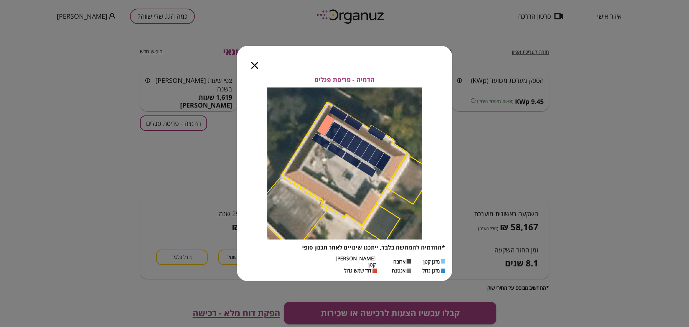
click at [254, 64] on div at bounding box center [255, 61] width 36 height 30
click at [254, 67] on icon "button" at bounding box center [254, 65] width 7 height 7
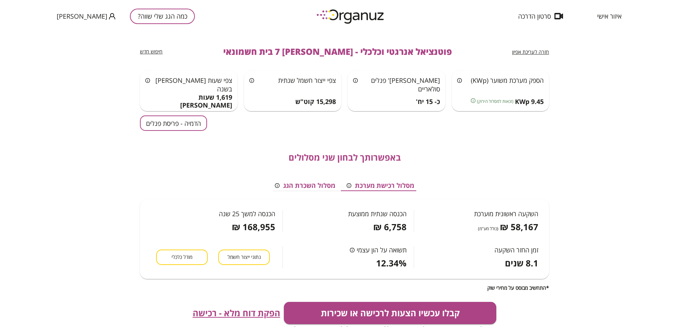
click at [197, 250] on button "מודל כלכלי" at bounding box center [182, 257] width 52 height 15
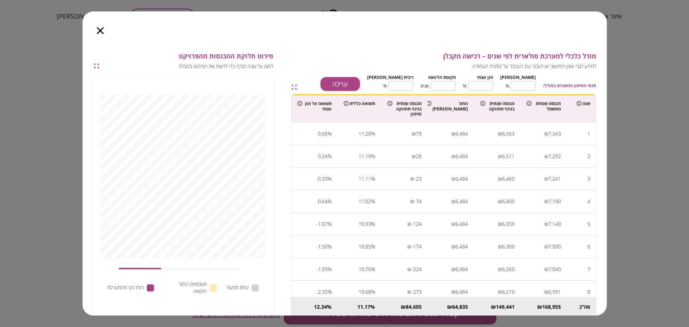
click at [360, 84] on button "עריכה" at bounding box center [339, 84] width 39 height 14
click at [98, 33] on icon "button" at bounding box center [100, 30] width 7 height 7
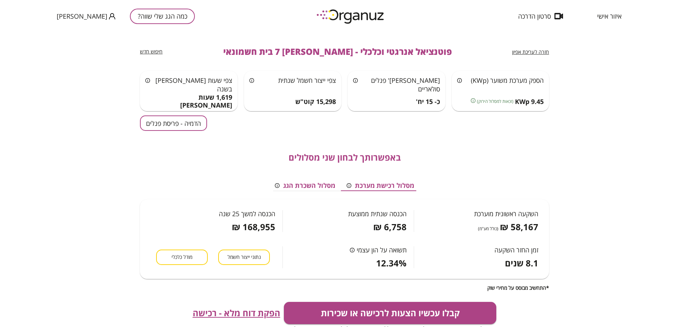
click at [257, 316] on span "הפקת דוח מלא - רכישה" at bounding box center [237, 313] width 88 height 10
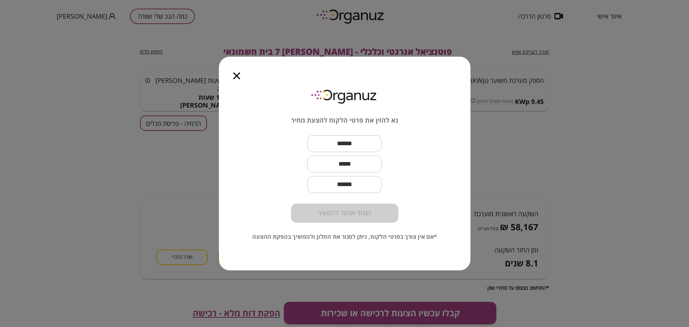
click at [236, 77] on icon "button" at bounding box center [236, 75] width 7 height 7
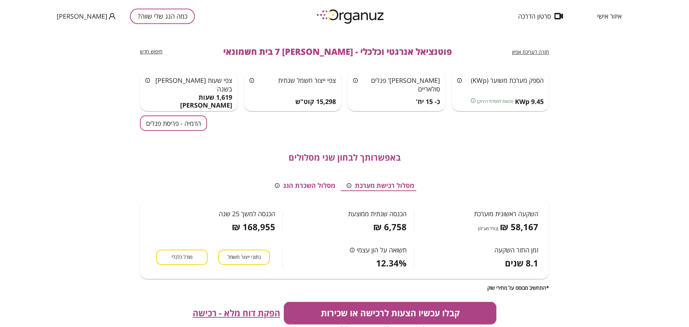
click at [183, 126] on button "הדמיה - פריסת פנלים" at bounding box center [173, 123] width 67 height 15
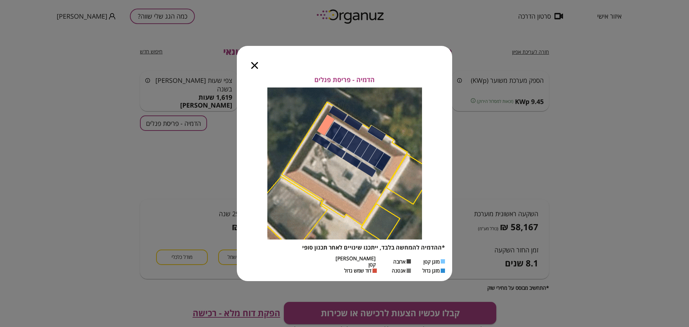
click at [253, 67] on icon "button" at bounding box center [254, 65] width 7 height 7
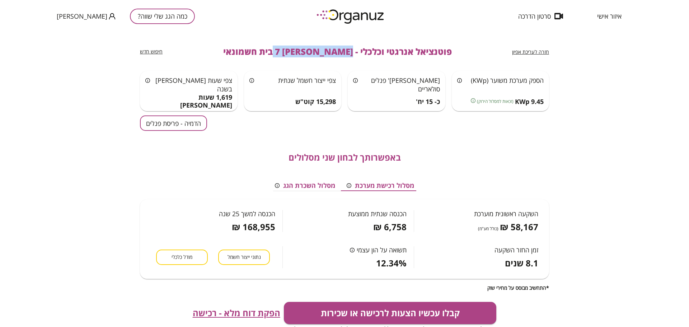
drag, startPoint x: 325, startPoint y: 50, endPoint x: 259, endPoint y: 49, distance: 66.0
click at [259, 49] on span "פוטנציאל אנרגטי וכלכלי - שריג 7 בית חשמונאי" at bounding box center [337, 52] width 229 height 10
